Goal: Understand process/instructions: Learn how to perform a task or action

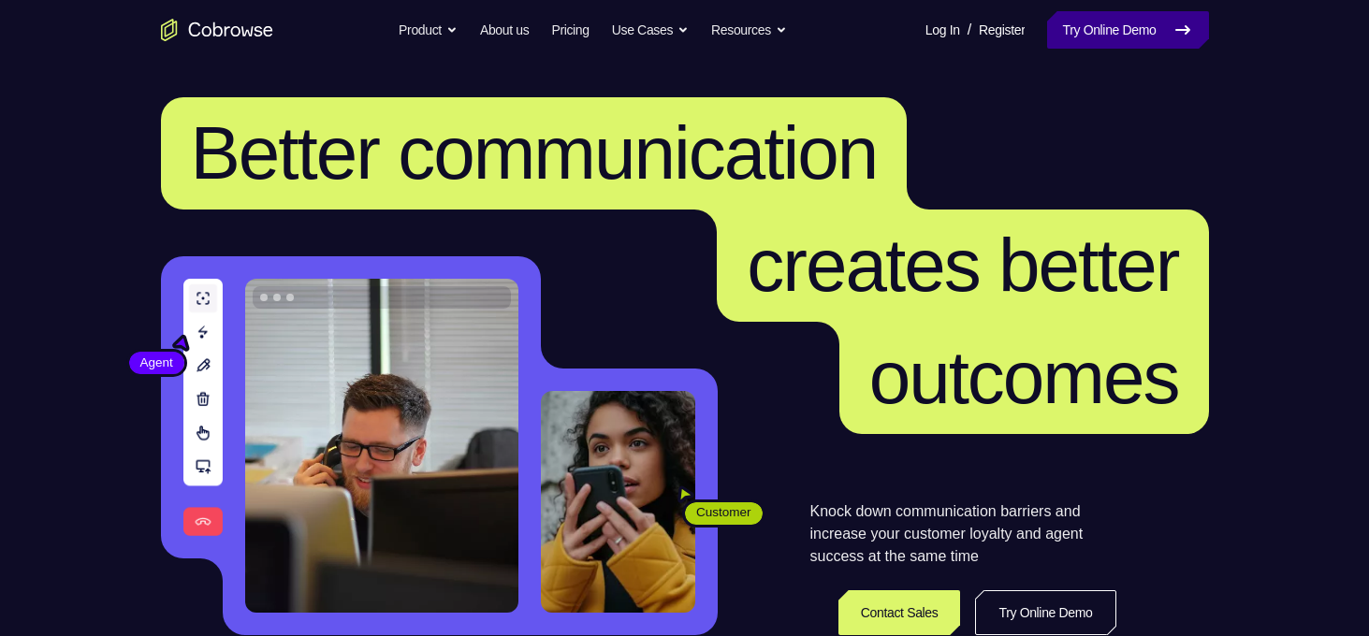
click at [1145, 37] on link "Try Online Demo" at bounding box center [1127, 29] width 161 height 37
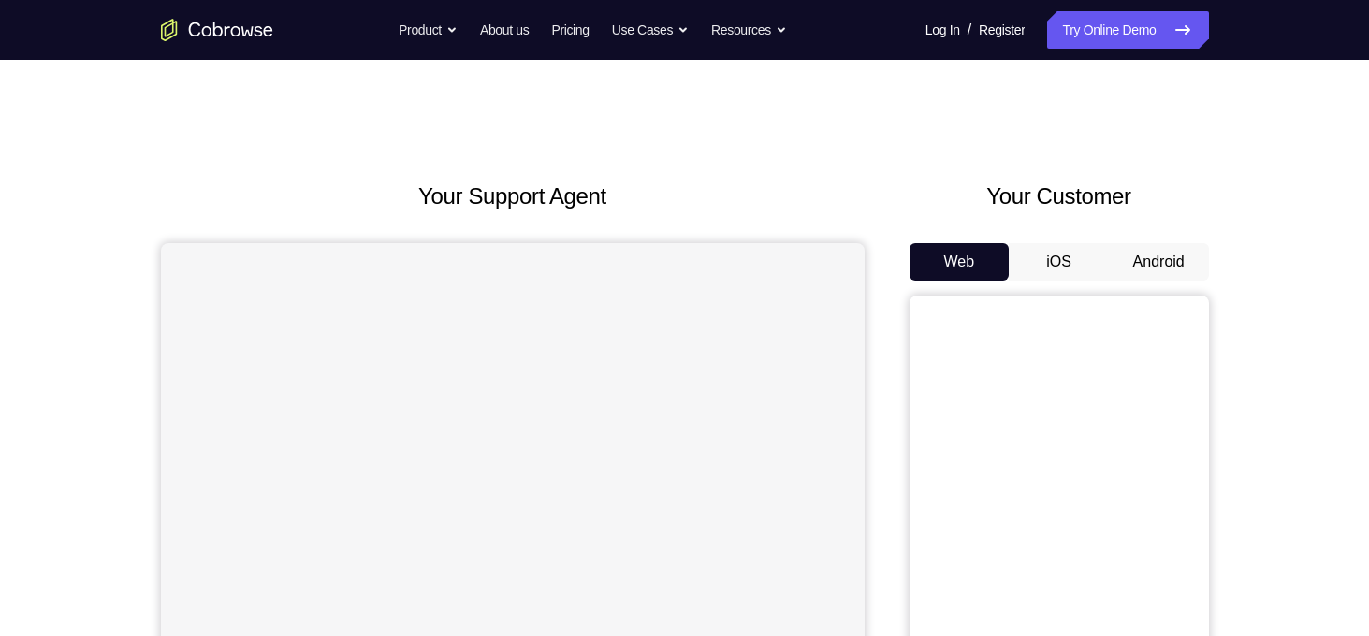
click at [1161, 281] on div "Web iOS Android" at bounding box center [1060, 557] width 300 height 628
click at [1162, 277] on button "Android" at bounding box center [1159, 261] width 100 height 37
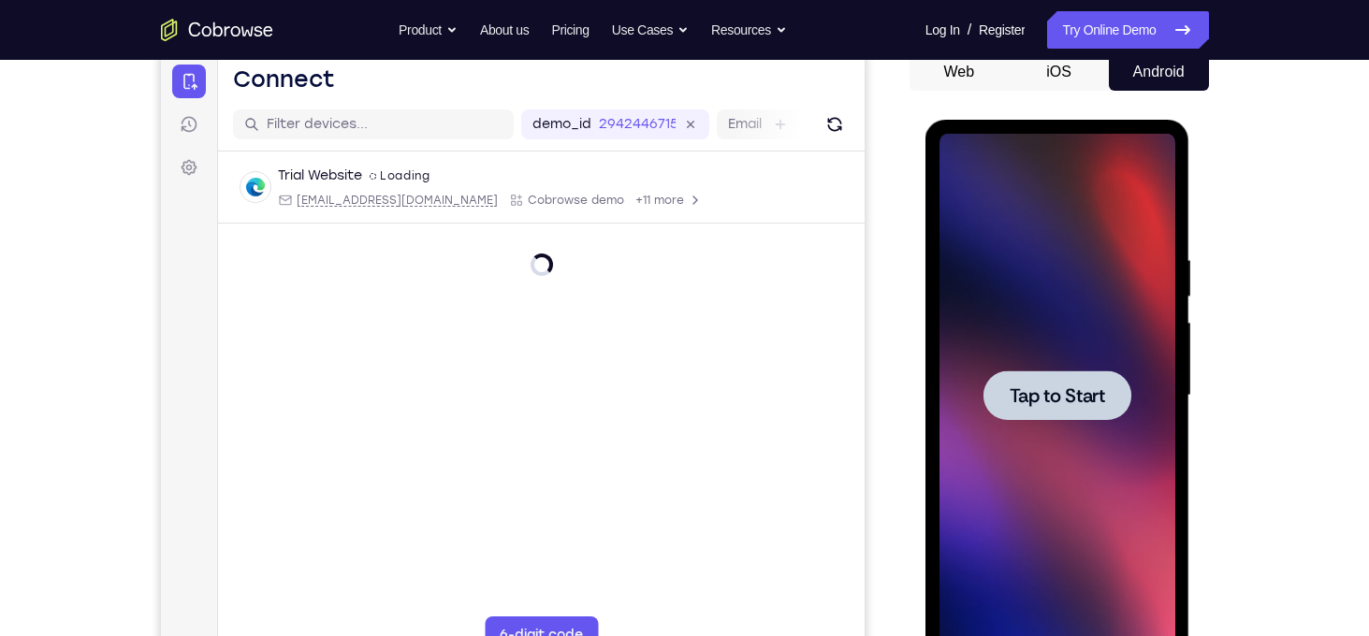
click at [1051, 411] on div at bounding box center [1058, 396] width 148 height 50
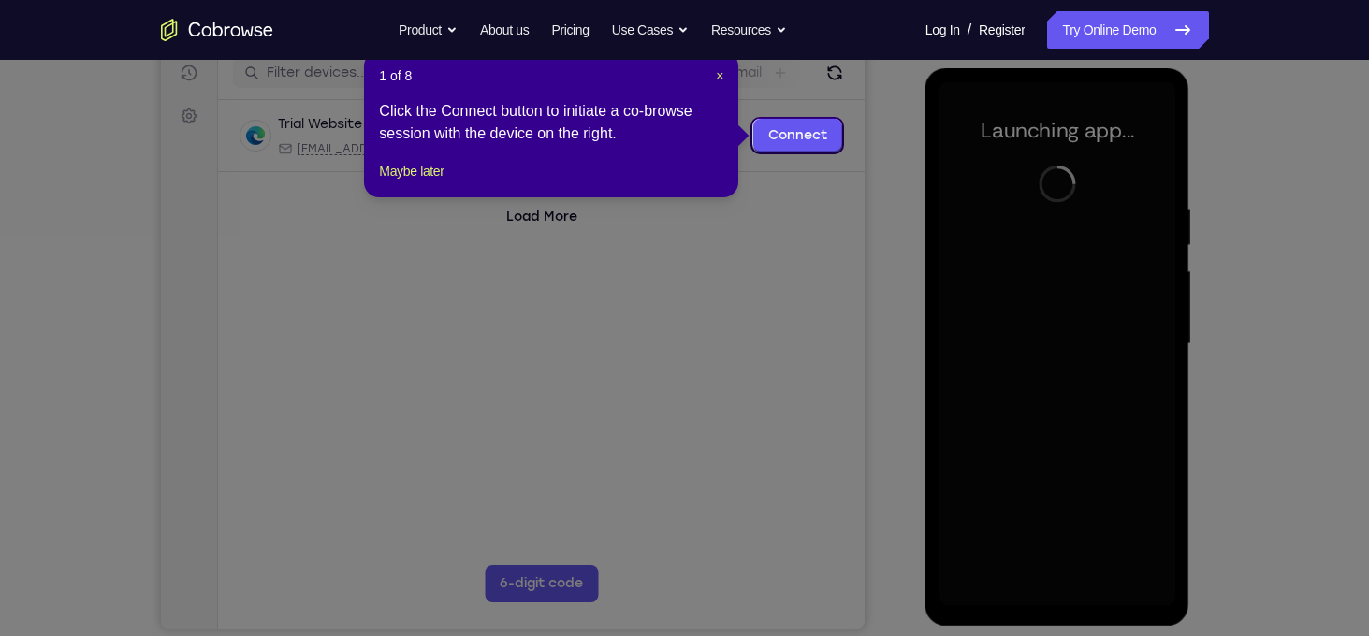
scroll to position [242, 0]
click at [713, 79] on header "1 of 8 ×" at bounding box center [551, 75] width 344 height 19
click at [719, 78] on span "×" at bounding box center [719, 74] width 7 height 15
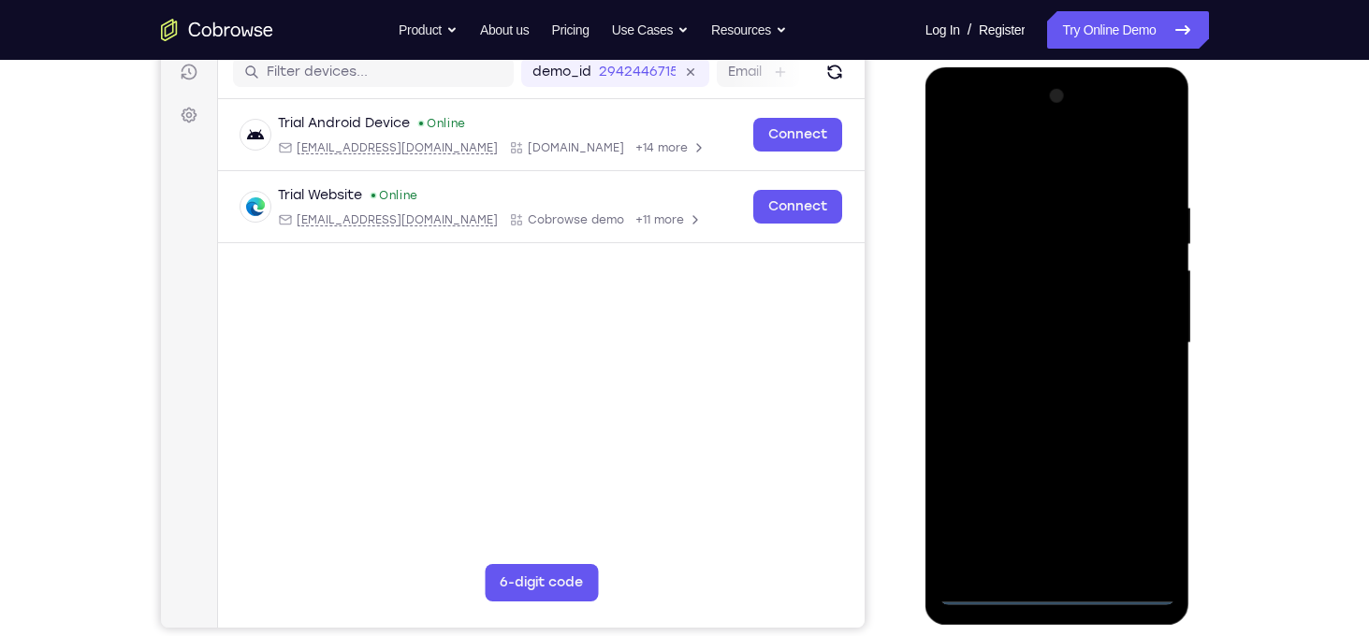
click at [1048, 584] on div at bounding box center [1058, 343] width 236 height 524
click at [1065, 587] on div at bounding box center [1058, 343] width 236 height 524
click at [1135, 508] on div at bounding box center [1058, 343] width 236 height 524
click at [1052, 170] on div at bounding box center [1058, 343] width 236 height 524
click at [1136, 341] on div at bounding box center [1058, 343] width 236 height 524
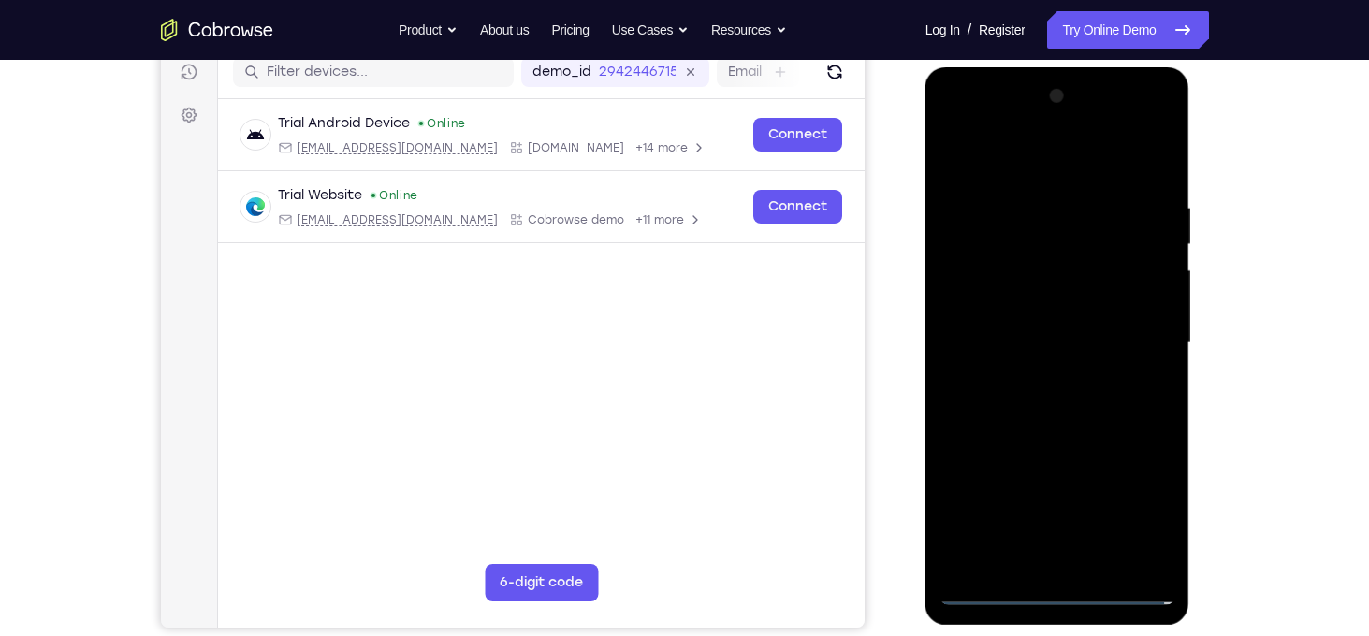
click at [1031, 379] on div at bounding box center [1058, 343] width 236 height 524
click at [1018, 322] on div at bounding box center [1058, 343] width 236 height 524
click at [1018, 314] on div at bounding box center [1058, 343] width 236 height 524
click at [1035, 341] on div at bounding box center [1058, 343] width 236 height 524
click at [1068, 401] on div at bounding box center [1058, 343] width 236 height 524
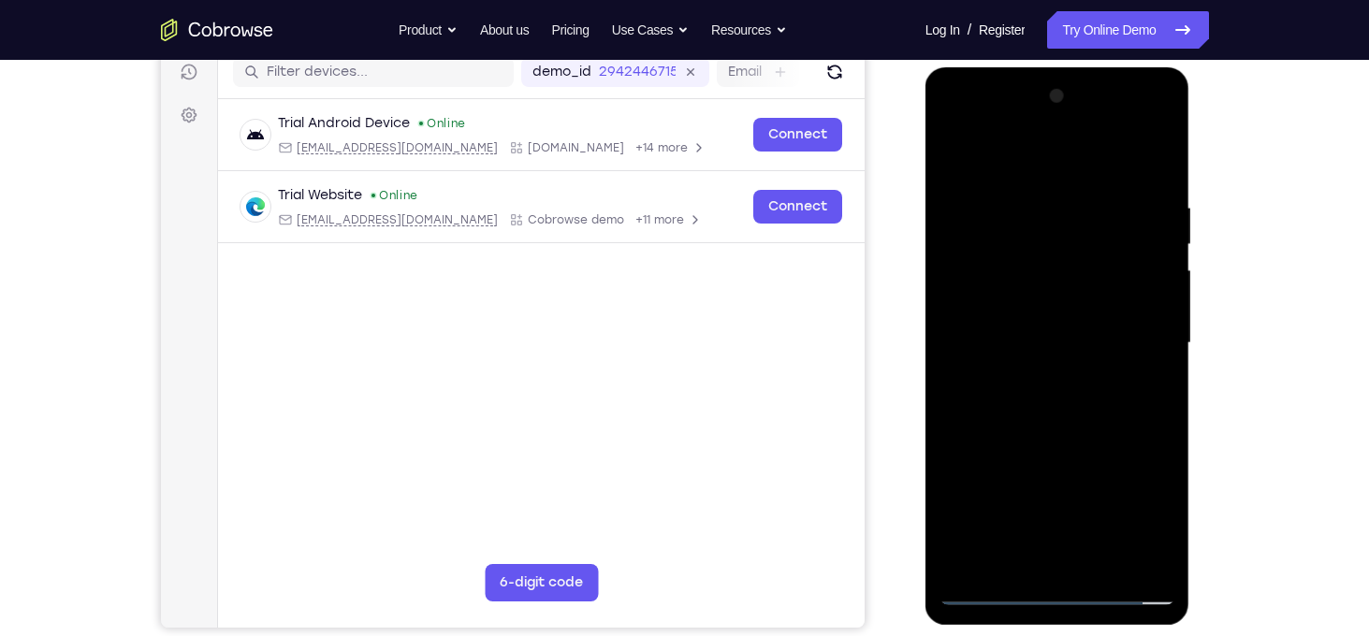
click at [1068, 401] on div at bounding box center [1058, 343] width 236 height 524
click at [1094, 434] on div at bounding box center [1058, 343] width 236 height 524
drag, startPoint x: 1088, startPoint y: 442, endPoint x: 1110, endPoint y: 348, distance: 96.3
click at [1110, 348] on div at bounding box center [1058, 343] width 236 height 524
click at [1108, 572] on div at bounding box center [1058, 343] width 236 height 524
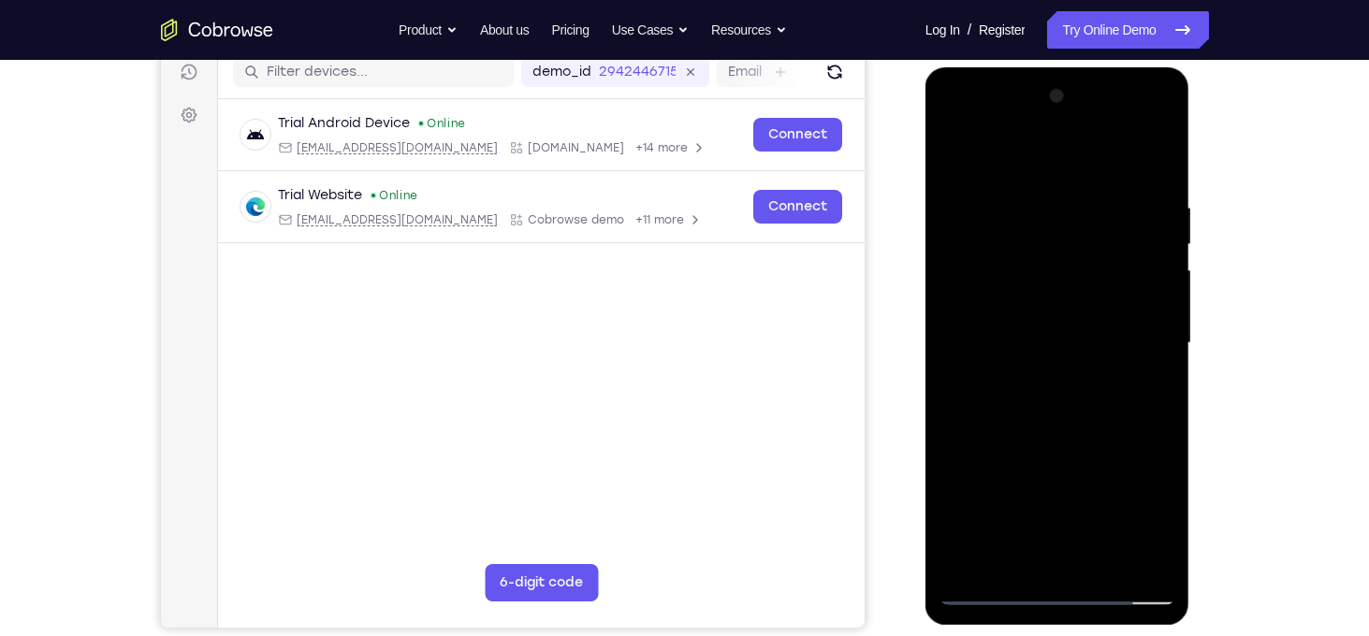
click at [1087, 438] on div at bounding box center [1058, 343] width 236 height 524
click at [1092, 322] on div at bounding box center [1058, 343] width 236 height 524
click at [1007, 554] on div at bounding box center [1058, 343] width 236 height 524
click at [1147, 389] on div at bounding box center [1058, 343] width 236 height 524
click at [1145, 389] on div at bounding box center [1058, 343] width 236 height 524
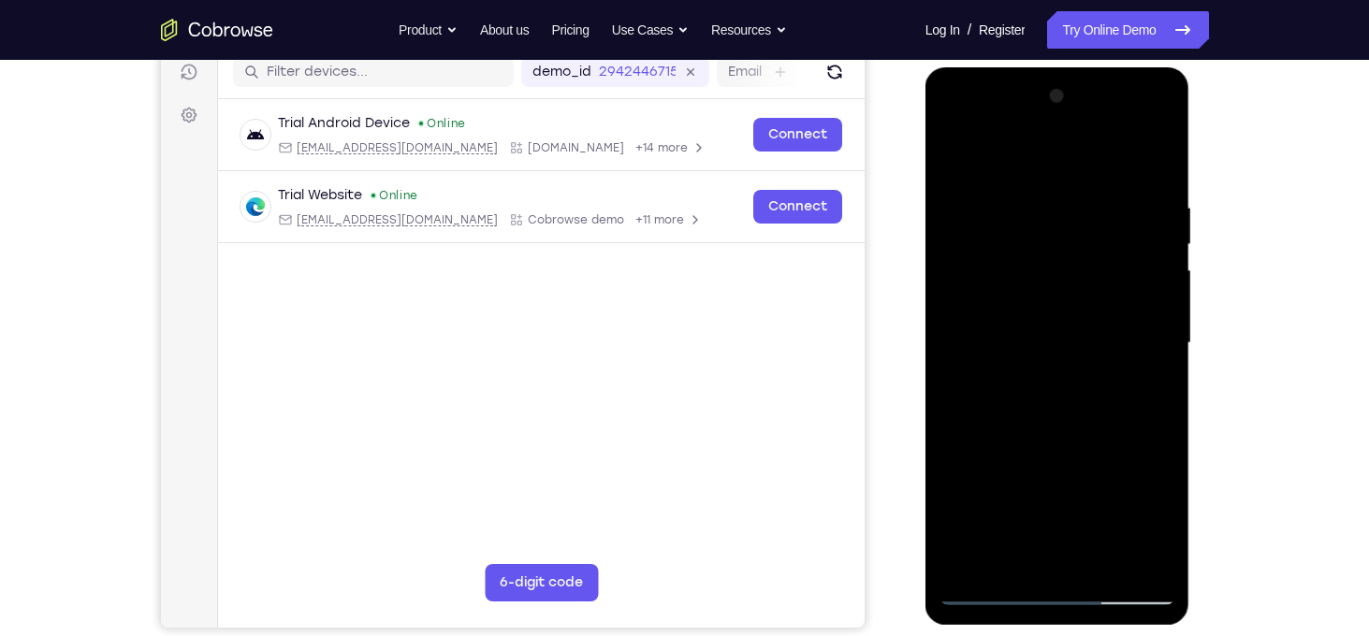
click at [956, 159] on div at bounding box center [1058, 343] width 236 height 524
click at [962, 154] on div at bounding box center [1058, 343] width 236 height 524
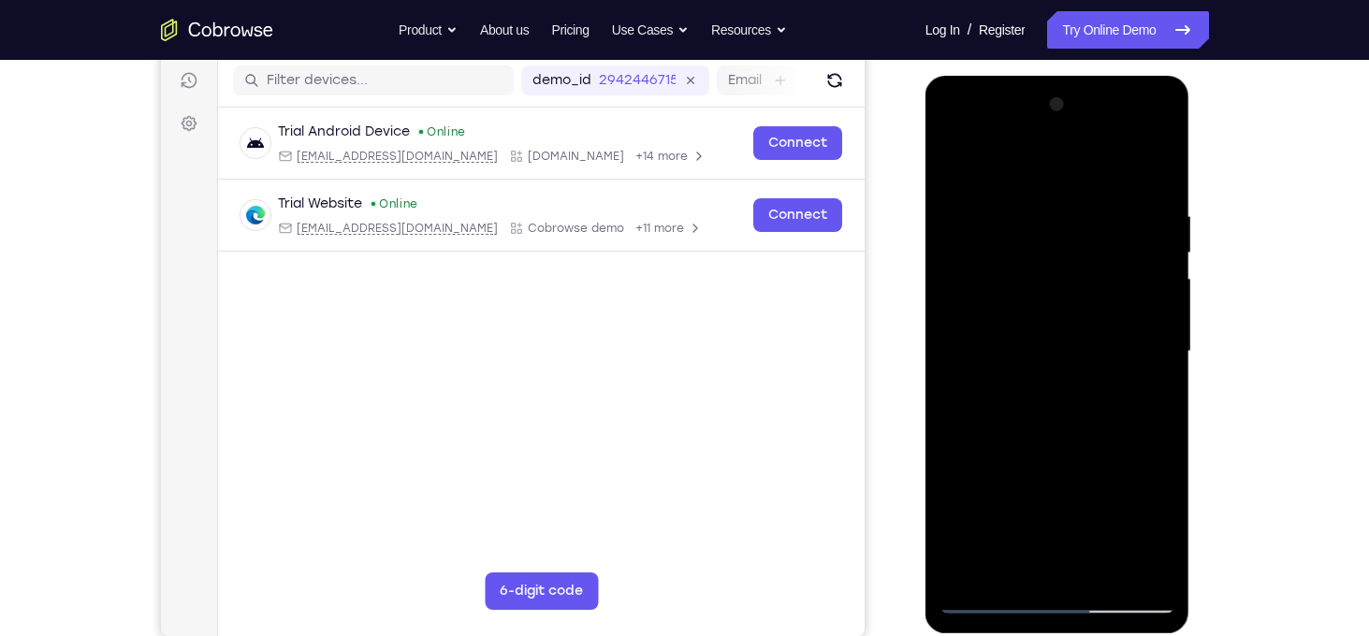
drag, startPoint x: 1058, startPoint y: 386, endPoint x: 1068, endPoint y: 315, distance: 70.9
click at [1068, 315] on div at bounding box center [1058, 352] width 236 height 524
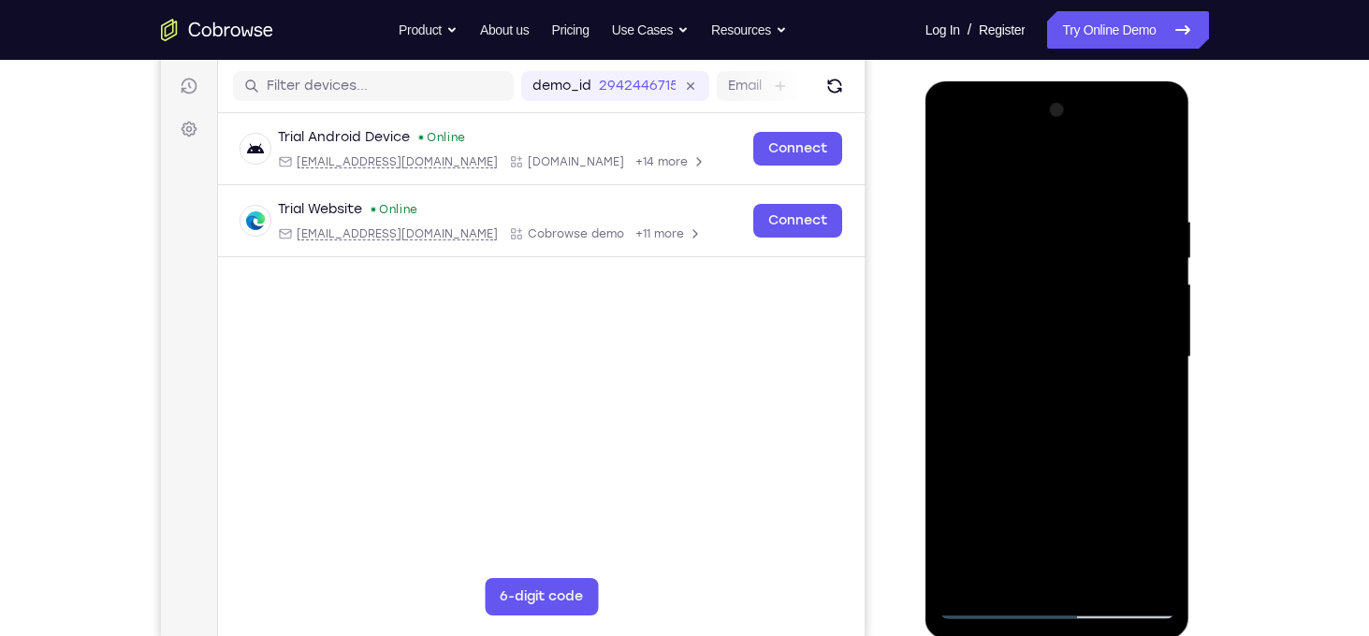
drag, startPoint x: 1082, startPoint y: 517, endPoint x: 1090, endPoint y: 448, distance: 68.8
click at [1090, 448] on div at bounding box center [1058, 357] width 236 height 524
click at [1131, 442] on div at bounding box center [1058, 357] width 236 height 524
click at [1150, 445] on div at bounding box center [1058, 357] width 236 height 524
click at [1167, 347] on div at bounding box center [1058, 357] width 236 height 524
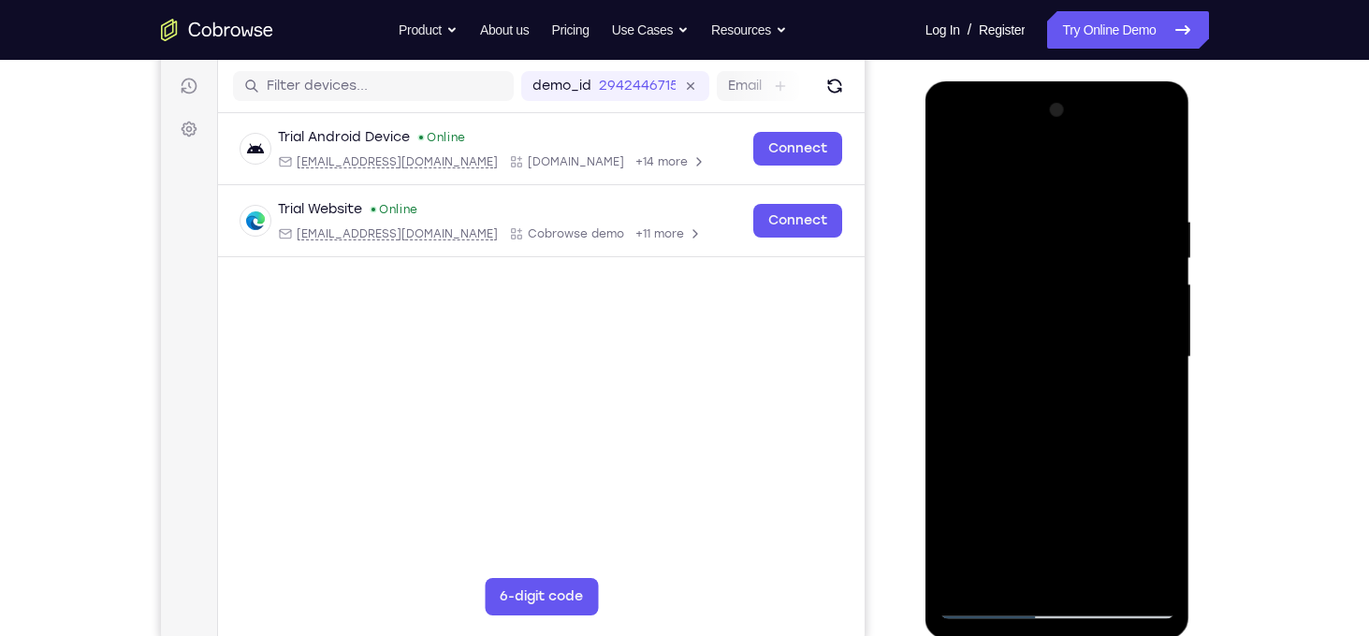
click at [1177, 343] on div at bounding box center [1058, 360] width 265 height 558
click at [1168, 329] on div at bounding box center [1058, 357] width 236 height 524
click at [1164, 326] on div at bounding box center [1058, 357] width 236 height 524
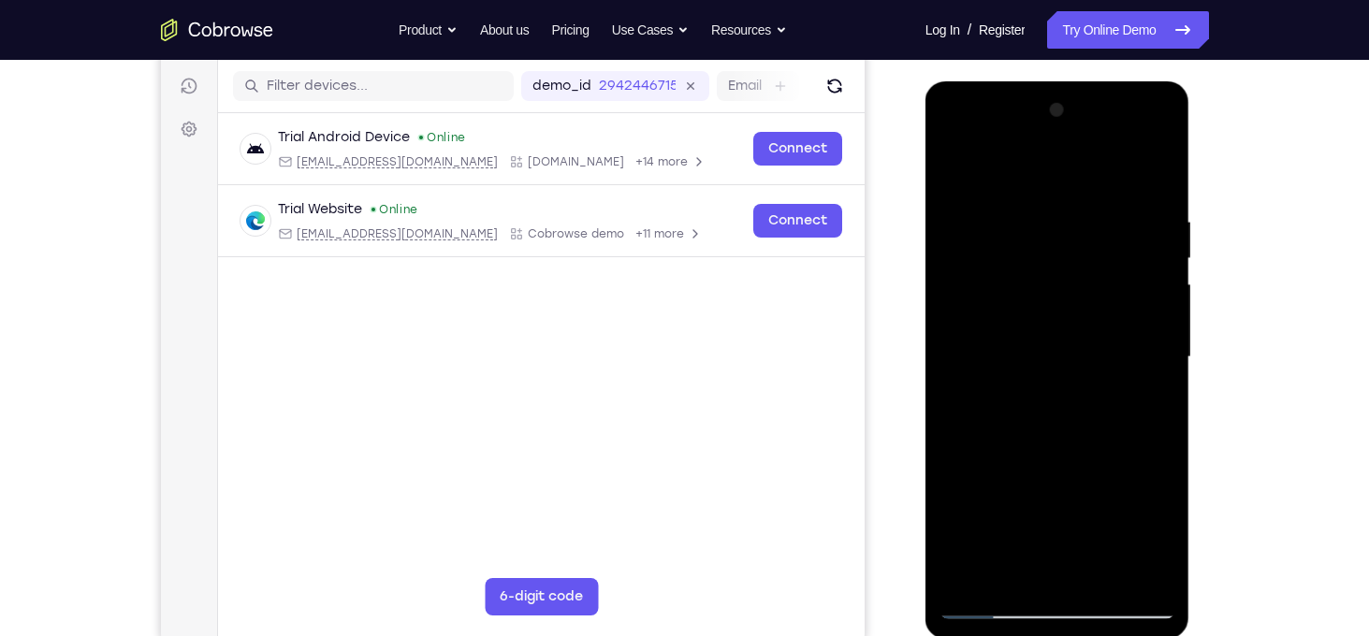
click at [958, 490] on div at bounding box center [1058, 357] width 236 height 524
click at [1161, 386] on div at bounding box center [1058, 357] width 236 height 524
click at [1163, 340] on div at bounding box center [1058, 357] width 236 height 524
click at [1161, 232] on div at bounding box center [1058, 357] width 236 height 524
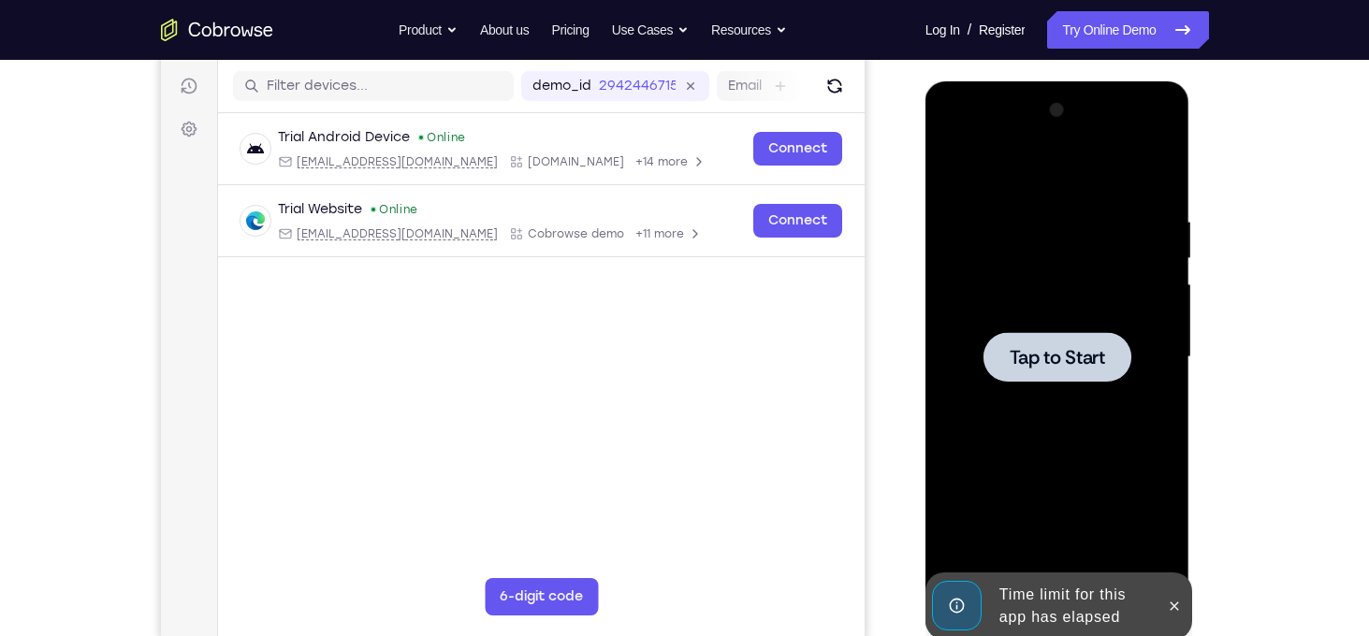
click at [1162, 321] on div at bounding box center [1058, 357] width 236 height 524
